Goal: Check status: Check status

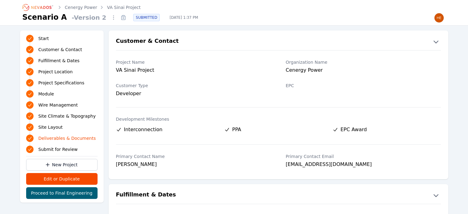
scroll to position [1446, 0]
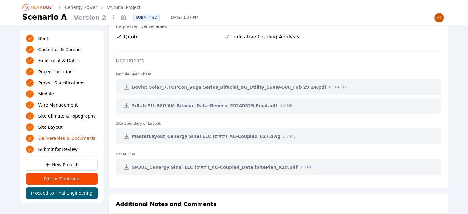
click at [43, 6] on icon "Breadcrumb" at bounding box center [38, 7] width 34 height 10
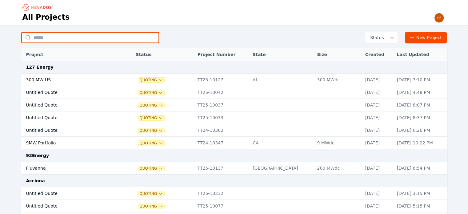
click at [103, 39] on input "text" at bounding box center [90, 37] width 138 height 11
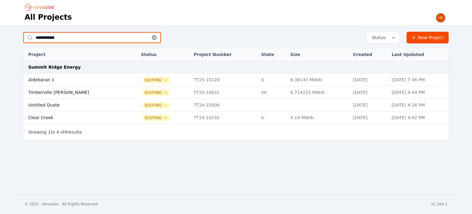
drag, startPoint x: 74, startPoint y: 40, endPoint x: 33, endPoint y: 6, distance: 53.1
click at [4, 36] on div "**********" at bounding box center [236, 88] width 472 height 124
type input "**********"
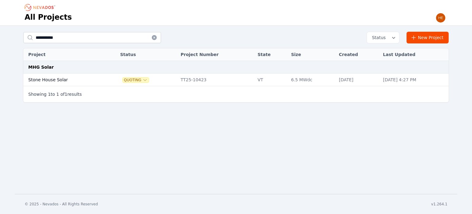
click at [52, 81] on td "Stone House Solar" at bounding box center [64, 80] width 83 height 13
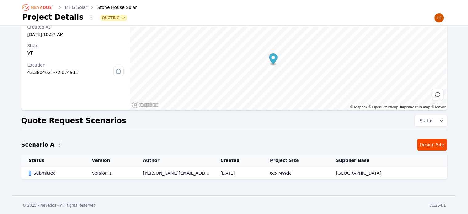
scroll to position [45, 0]
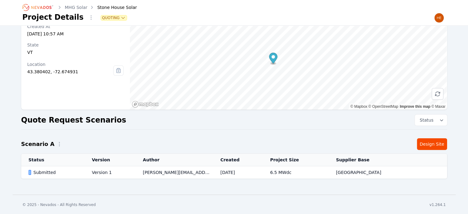
click at [39, 173] on div "Submitted" at bounding box center [55, 172] width 53 height 6
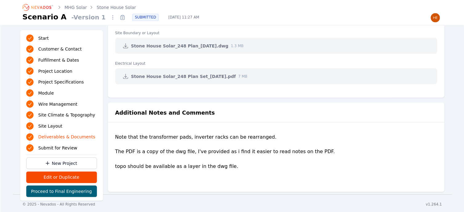
scroll to position [1360, 0]
click at [240, 168] on div "Note that the transformer pads, inverter racks can be rearranged. The PDF is a …" at bounding box center [278, 158] width 325 height 49
click at [251, 168] on div "Note that the transformer pads, inverter racks can be rearranged. The PDF is a …" at bounding box center [278, 158] width 325 height 49
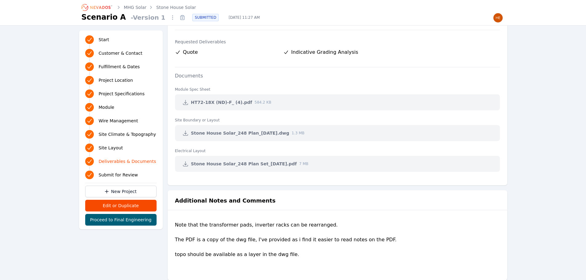
scroll to position [1295, 0]
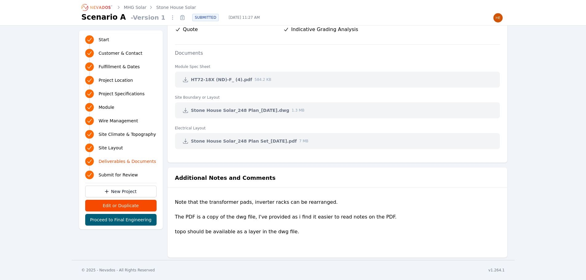
click at [313, 213] on div "Note that the transformer pads, inverter racks can be rearranged. The PDF is a …" at bounding box center [337, 223] width 325 height 49
click at [334, 209] on div "Note that the transformer pads, inverter racks can be rearranged. The PDF is a …" at bounding box center [337, 223] width 325 height 49
click at [324, 213] on div "Note that the transformer pads, inverter racks can be rearranged. The PDF is a …" at bounding box center [337, 223] width 325 height 49
